Goal: Task Accomplishment & Management: Manage account settings

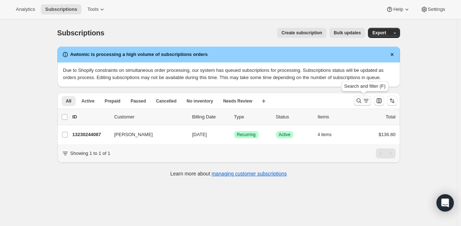
click at [361, 99] on icon "Search and filter results" at bounding box center [358, 100] width 5 height 5
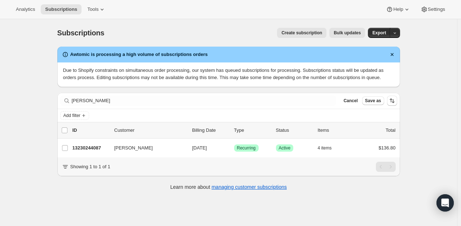
drag, startPoint x: 105, startPoint y: 95, endPoint x: 41, endPoint y: 92, distance: 64.2
click at [42, 92] on div "Subscriptions. This page is ready Subscriptions Create subscription Bulk update…" at bounding box center [228, 132] width 457 height 226
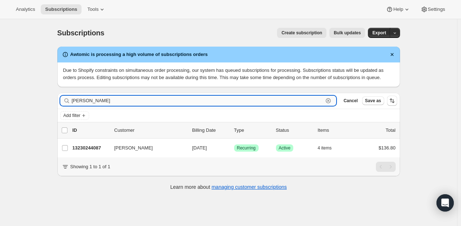
click at [94, 97] on input "vela" at bounding box center [198, 101] width 252 height 10
type input "v"
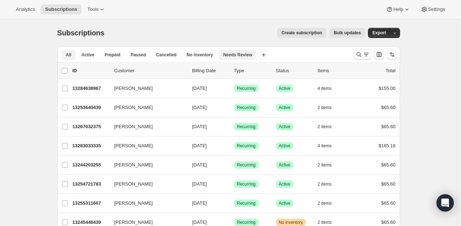
click at [230, 56] on span "Needs Review" at bounding box center [237, 55] width 29 height 6
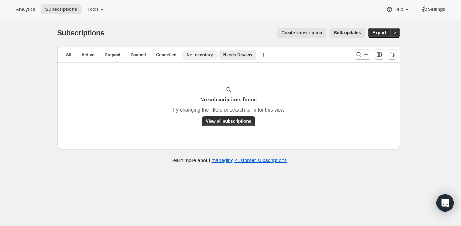
click at [195, 54] on span "No inventory" at bounding box center [199, 55] width 26 height 6
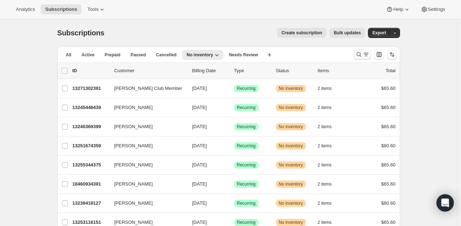
click at [359, 57] on icon "Search and filter results" at bounding box center [358, 54] width 7 height 7
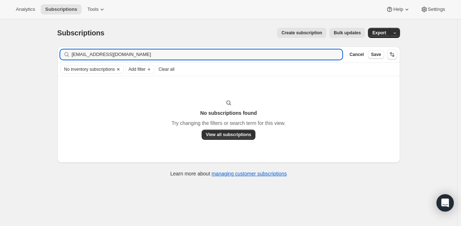
type input "[EMAIL_ADDRESS][DOMAIN_NAME]"
click at [120, 68] on icon "Clear" at bounding box center [118, 69] width 6 height 6
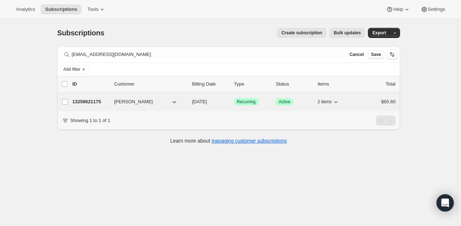
click at [97, 100] on p "13258621175" at bounding box center [90, 101] width 36 height 7
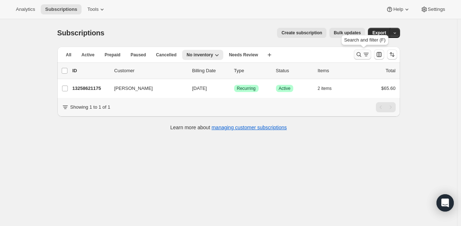
click at [362, 56] on icon "Search and filter results" at bounding box center [358, 54] width 7 height 7
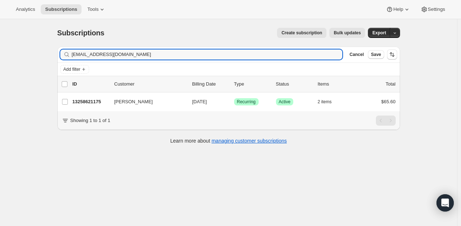
drag, startPoint x: 133, startPoint y: 54, endPoint x: 33, endPoint y: 60, distance: 100.4
click at [33, 60] on div "Subscriptions. This page is ready Subscriptions Create subscription Bulk update…" at bounding box center [228, 132] width 457 height 226
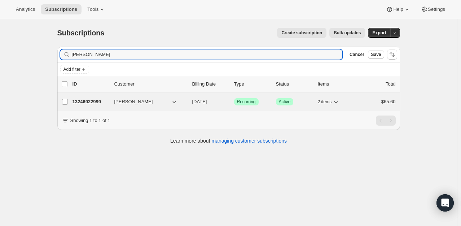
type input "[PERSON_NAME]"
click at [96, 100] on p "13246922999" at bounding box center [90, 101] width 36 height 7
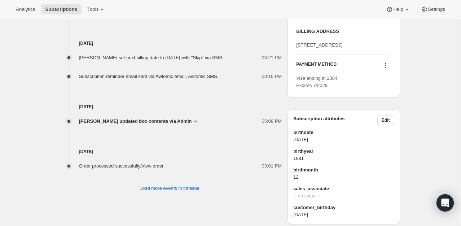
scroll to position [218, 0]
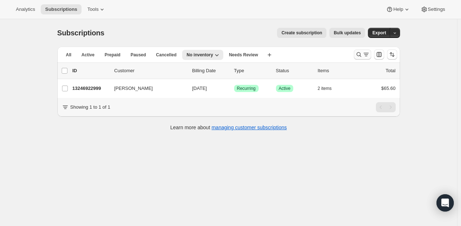
click at [360, 56] on icon "Search and filter results" at bounding box center [358, 54] width 7 height 7
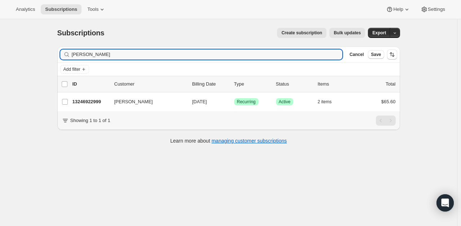
drag, startPoint x: 107, startPoint y: 57, endPoint x: 45, endPoint y: 48, distance: 62.9
click at [45, 48] on div "Subscriptions. This page is ready Subscriptions Create subscription Bulk update…" at bounding box center [228, 132] width 457 height 226
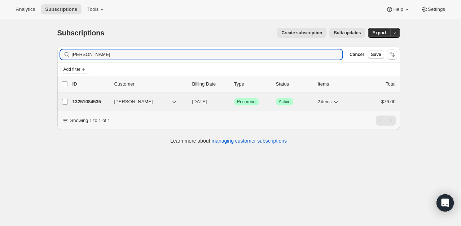
type input "[PERSON_NAME]"
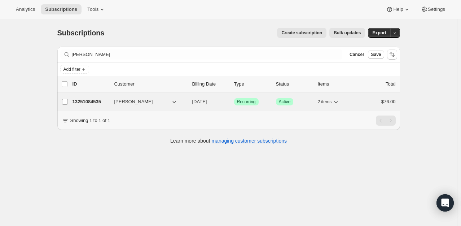
click at [100, 101] on p "13251084535" at bounding box center [90, 101] width 36 height 7
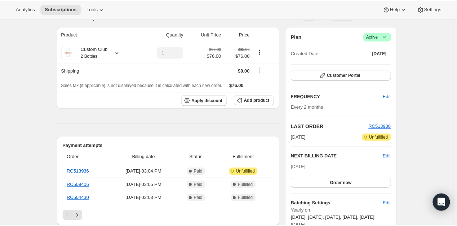
scroll to position [36, 0]
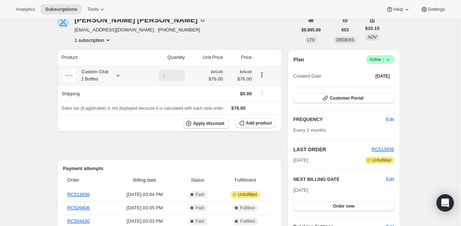
click at [118, 74] on icon at bounding box center [117, 75] width 7 height 7
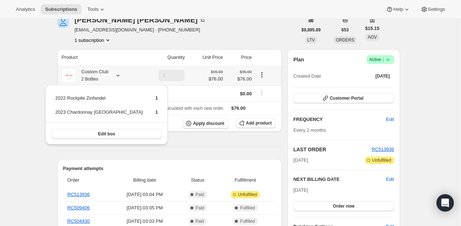
click at [118, 74] on icon at bounding box center [117, 75] width 7 height 7
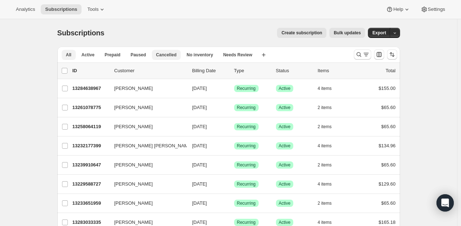
click at [166, 56] on span "Cancelled" at bounding box center [166, 55] width 21 height 6
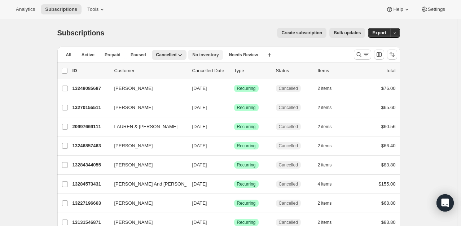
click at [208, 53] on span "No inventory" at bounding box center [205, 55] width 26 height 6
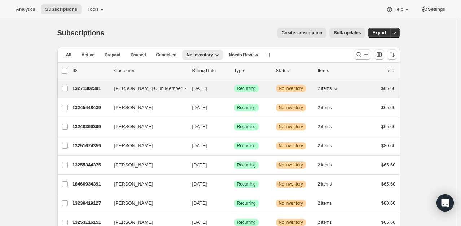
click at [98, 88] on p "13271302391" at bounding box center [90, 88] width 36 height 7
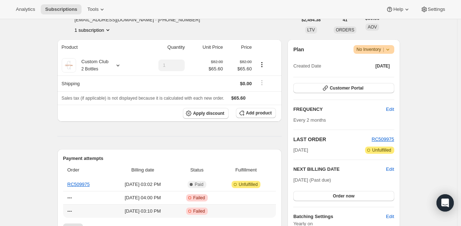
scroll to position [72, 0]
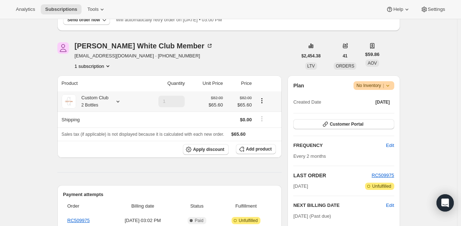
click at [119, 101] on icon at bounding box center [117, 101] width 7 height 7
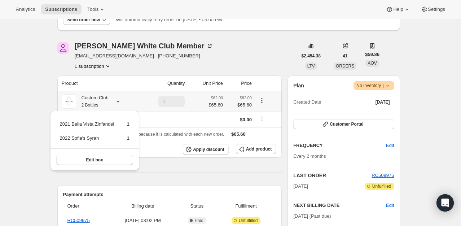
click at [86, 121] on td "2021 Bella Vista Zinfandel" at bounding box center [86, 126] width 55 height 13
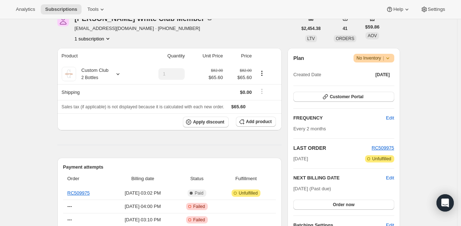
scroll to position [0, 0]
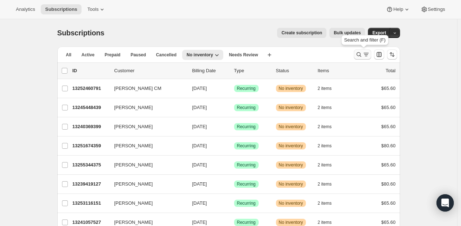
click at [357, 54] on icon "Search and filter results" at bounding box center [358, 54] width 7 height 7
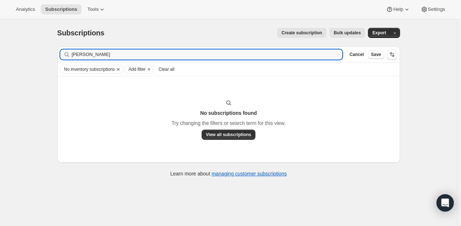
type input "bruce blackie"
click at [121, 67] on icon "Clear" at bounding box center [118, 69] width 6 height 6
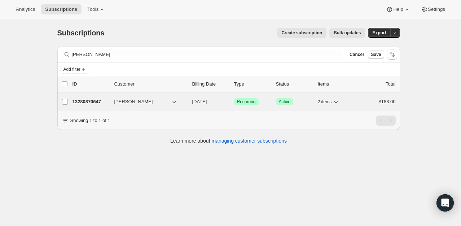
click at [93, 102] on p "13280870647" at bounding box center [90, 101] width 36 height 7
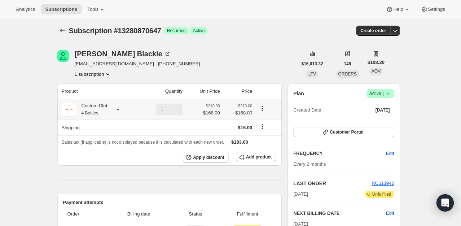
scroll to position [36, 0]
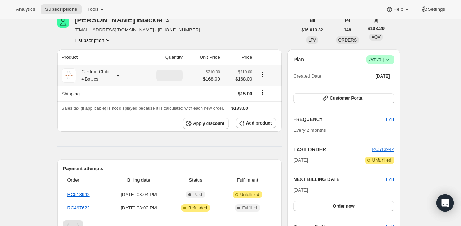
click at [118, 74] on icon at bounding box center [117, 75] width 7 height 7
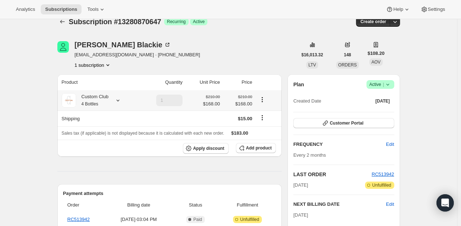
scroll to position [0, 0]
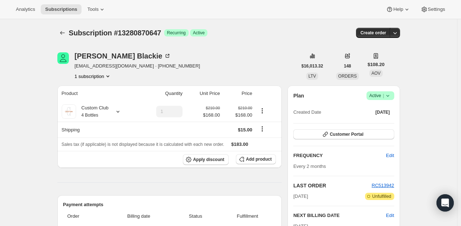
click at [109, 76] on icon "Product actions" at bounding box center [107, 76] width 3 height 2
click at [164, 53] on icon at bounding box center [167, 55] width 7 height 7
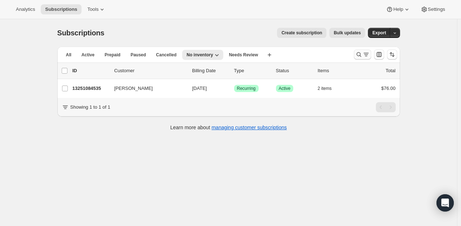
click at [360, 59] on button "Search and filter results" at bounding box center [362, 54] width 17 height 10
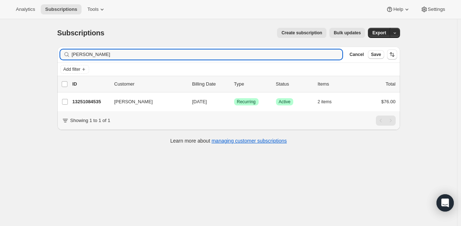
drag, startPoint x: 118, startPoint y: 50, endPoint x: 29, endPoint y: 51, distance: 88.7
click at [33, 53] on div "Subscriptions. This page is ready Subscriptions Create subscription Bulk update…" at bounding box center [228, 132] width 457 height 226
type input "b"
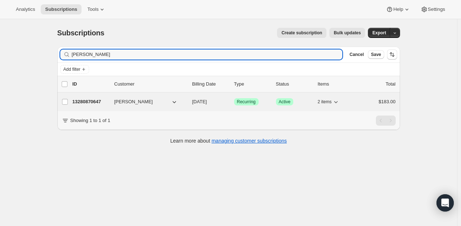
type input "bruce blackie"
click at [102, 101] on p "13280870647" at bounding box center [90, 101] width 36 height 7
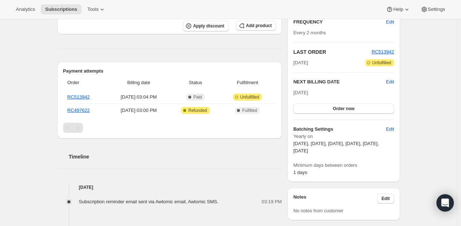
scroll to position [144, 0]
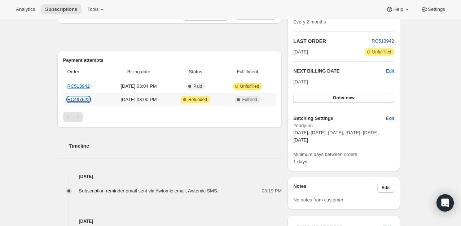
click at [84, 98] on link "RC497622" at bounding box center [78, 99] width 22 height 5
